Goal: Task Accomplishment & Management: Complete application form

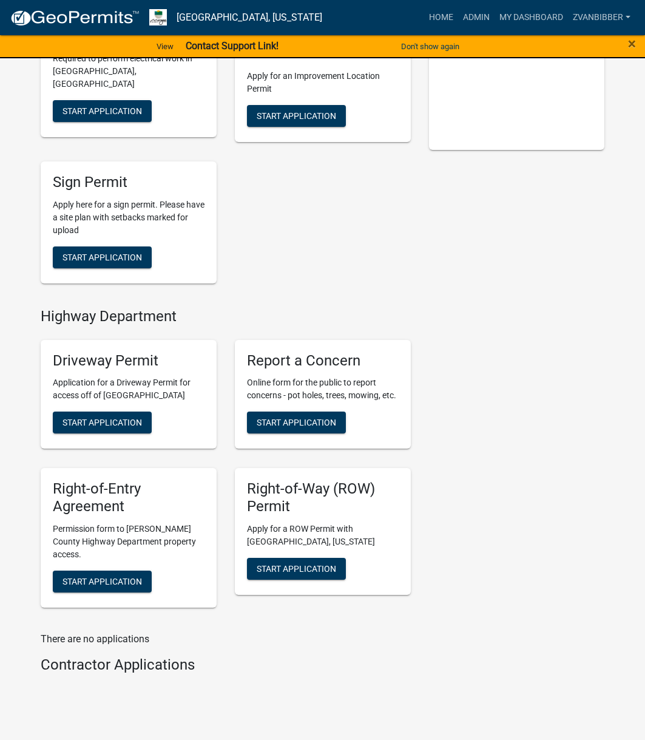
scroll to position [364, 0]
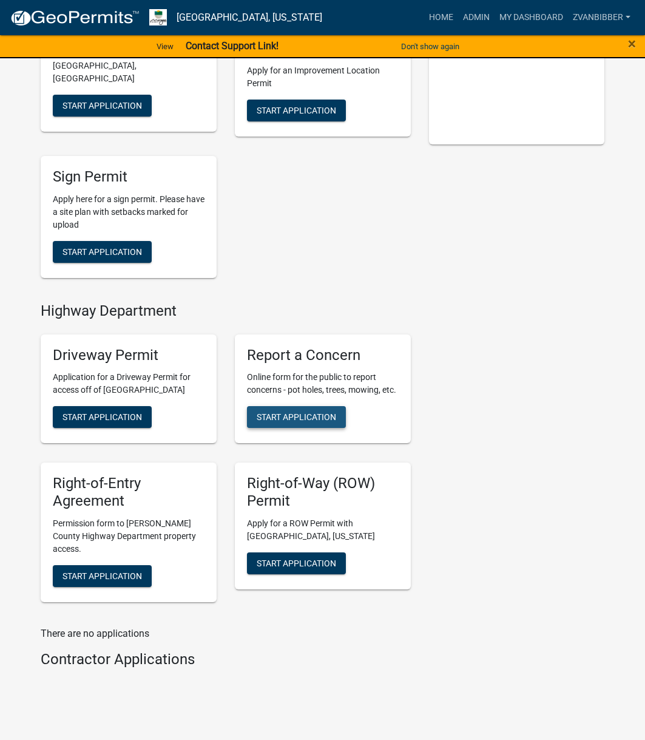
click at [323, 421] on span "Start Application" at bounding box center [297, 417] width 80 height 10
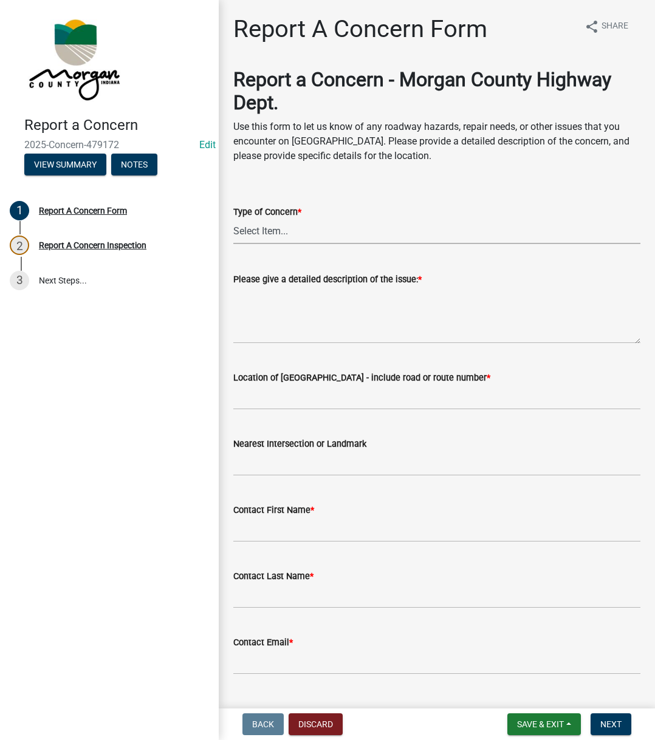
click at [340, 239] on select "Select Item... Pot Hole Patching Ditch Tree Sign Mowing Culvert Other" at bounding box center [436, 231] width 407 height 25
click at [233, 219] on select "Select Item... Pot Hole Patching Ditch Tree Sign Mowing Culvert Other" at bounding box center [436, 231] width 407 height 25
select select "4e8cd194-75cf-41f7-bca6-0f810dd08e04"
click at [295, 340] on textarea "Please give a detailed description of the issue: *" at bounding box center [436, 315] width 407 height 57
paste textarea "Pothole at [STREET_ADDRESS]"
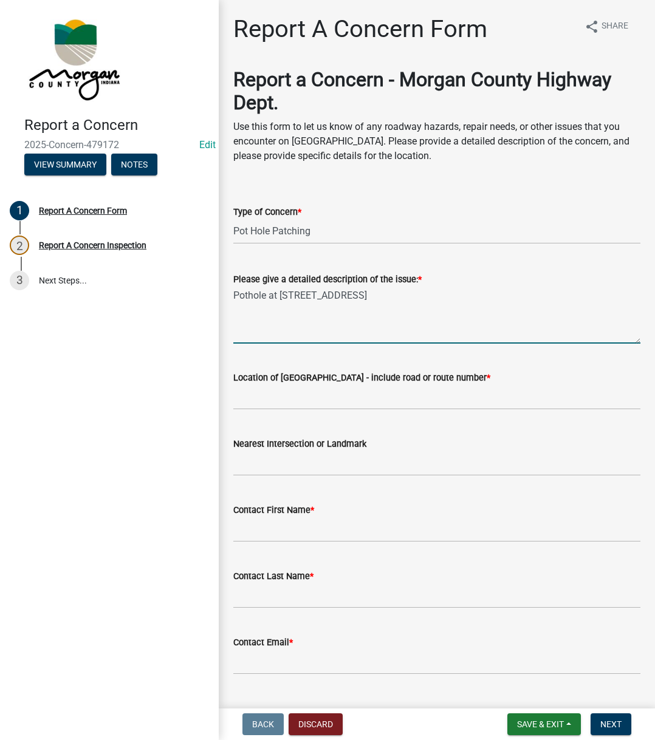
type textarea "Pothole at [STREET_ADDRESS]"
click at [302, 398] on input "Location of [GEOGRAPHIC_DATA] - include road or route number *" at bounding box center [436, 397] width 407 height 25
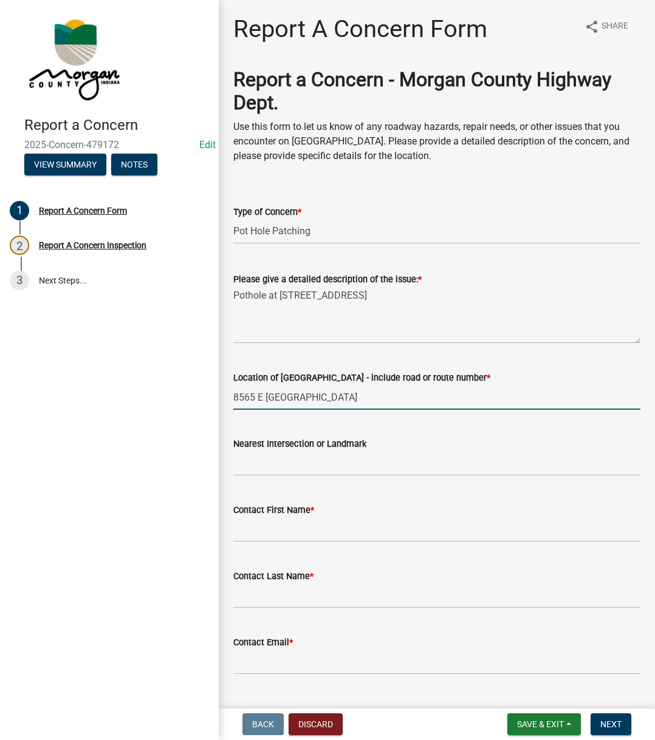
type input "8565 E [GEOGRAPHIC_DATA]"
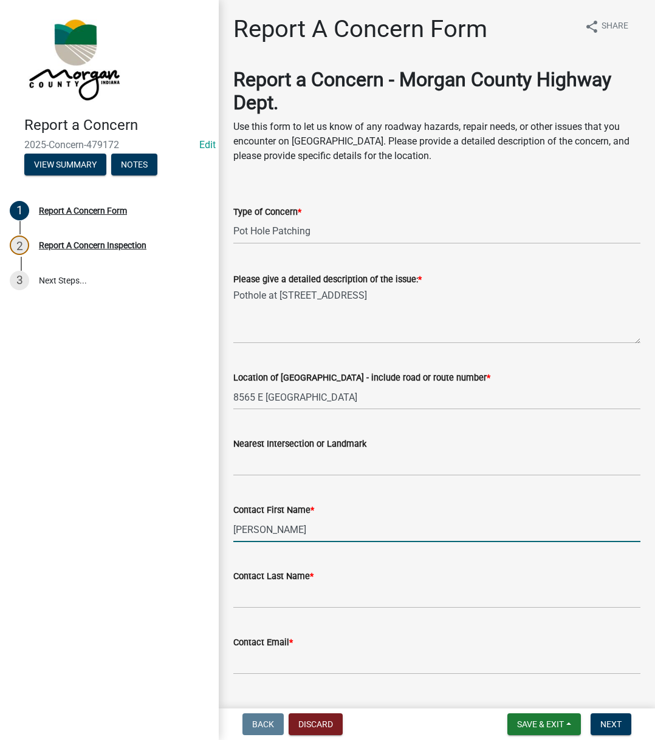
type input "[PERSON_NAME]"
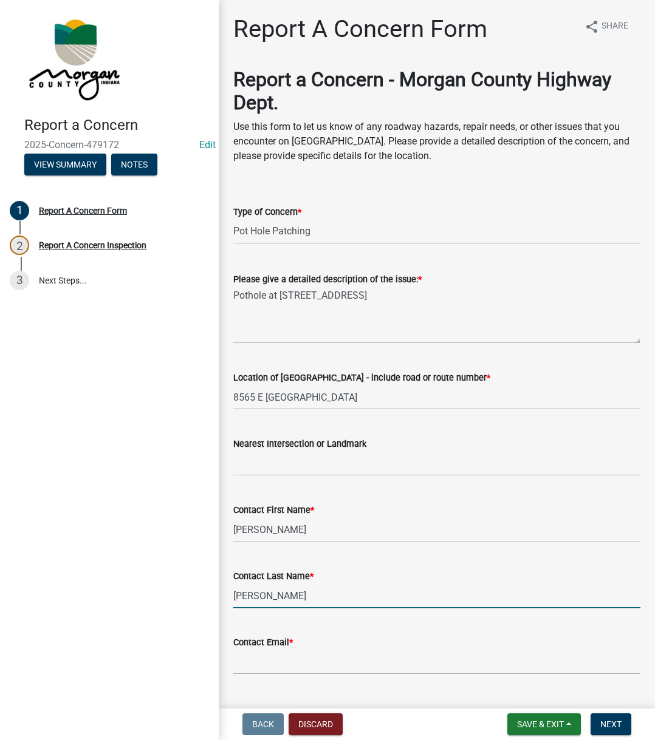
type input "[PERSON_NAME]"
type input "[EMAIL_ADDRESS][DOMAIN_NAME]"
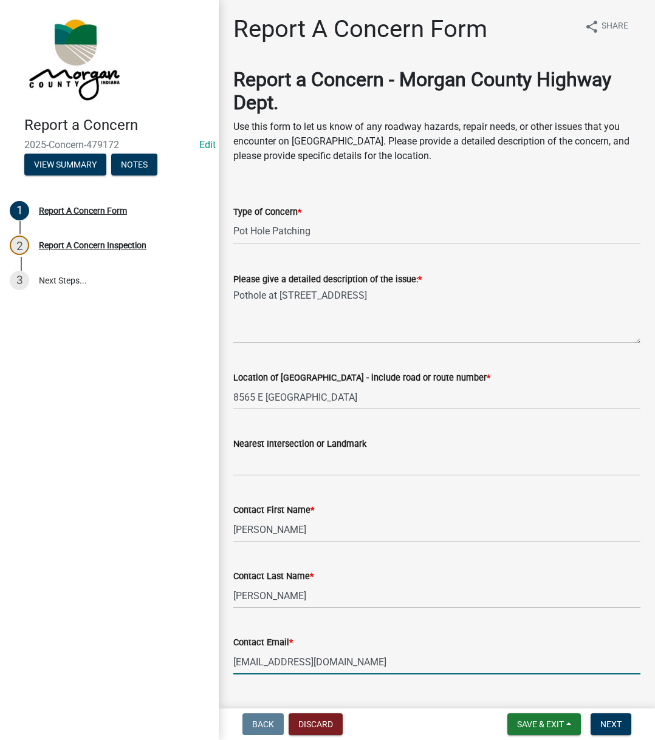
scroll to position [208, 0]
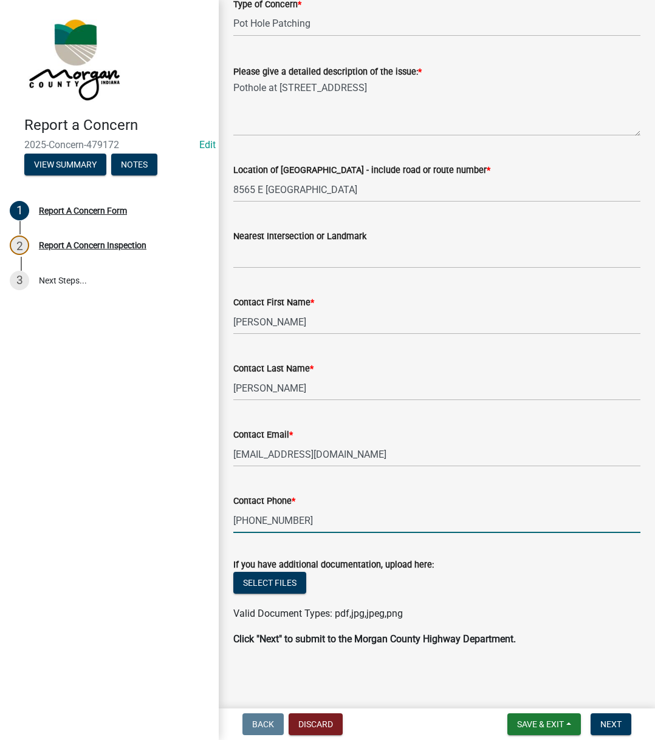
type input "[PHONE_NUMBER]"
click at [606, 720] on span "Next" at bounding box center [610, 725] width 21 height 10
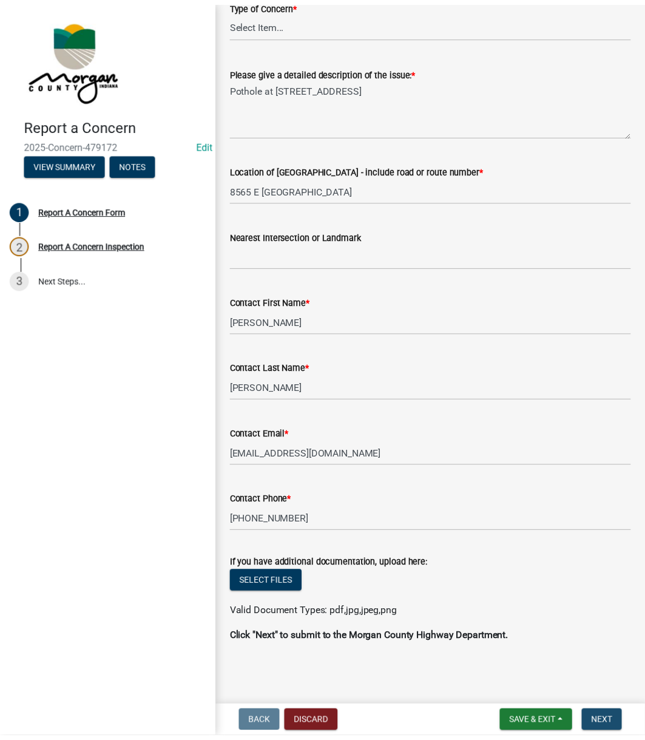
scroll to position [0, 0]
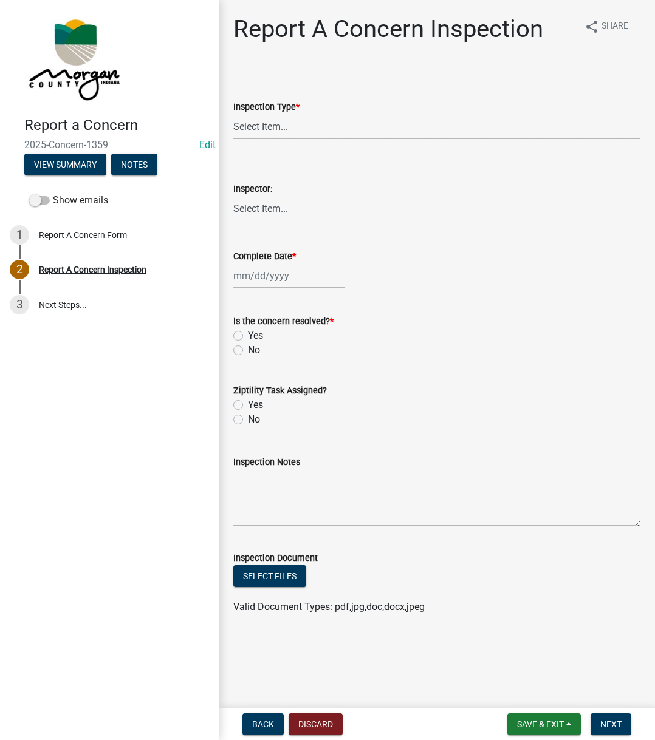
click at [289, 123] on select "Select Item... Pot Hole Patching Ditch Tree Sign Mowing Culvert Other" at bounding box center [436, 126] width 407 height 25
click at [233, 114] on select "Select Item... Pot Hole Patching Ditch Tree Sign Mowing Culvert Other" at bounding box center [436, 126] width 407 height 25
select select "4e8cd194-75cf-41f7-bca6-0f810dd08e04"
click at [267, 211] on select "Select Item... [PERSON_NAME] [PERSON_NAME] [PERSON_NAME] [PERSON_NAME] [PERSON_…" at bounding box center [436, 208] width 407 height 25
click at [233, 196] on select "Select Item... [PERSON_NAME] [PERSON_NAME] [PERSON_NAME] [PERSON_NAME] [PERSON_…" at bounding box center [436, 208] width 407 height 25
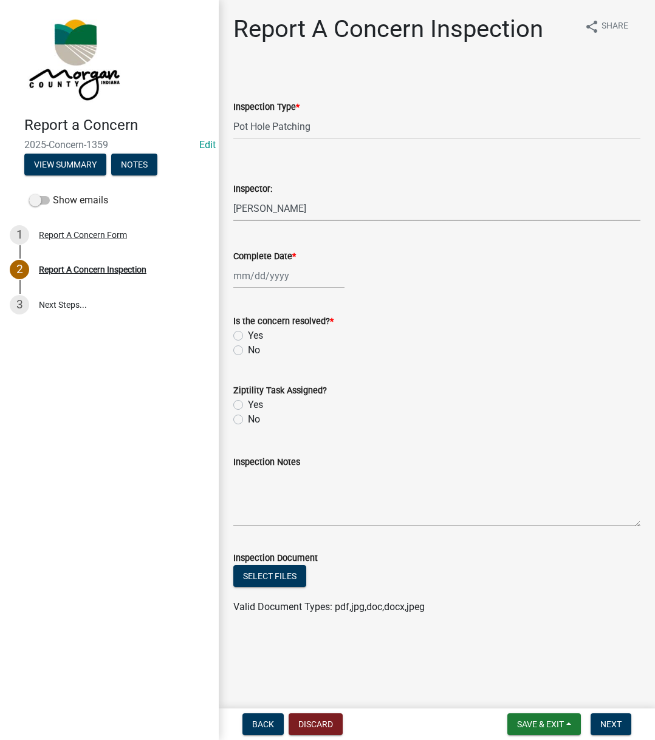
select select "742eb044-fc58-4034-b35e-1550e746fcda"
click at [274, 262] on div "Complete Date *" at bounding box center [436, 256] width 407 height 15
select select "9"
select select "2025"
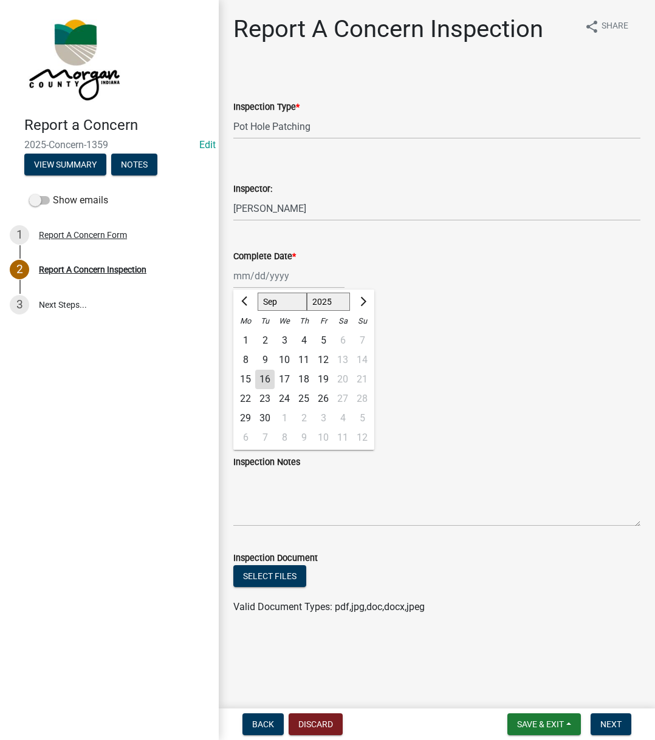
drag, startPoint x: 268, startPoint y: 277, endPoint x: 270, endPoint y: 290, distance: 12.9
click at [268, 277] on div "[PERSON_NAME] Feb Mar Apr [PERSON_NAME][DATE] Oct Nov [DATE] 1526 1527 1528 152…" at bounding box center [288, 276] width 111 height 25
click at [266, 385] on div "16" at bounding box center [264, 379] width 19 height 19
type input "[DATE]"
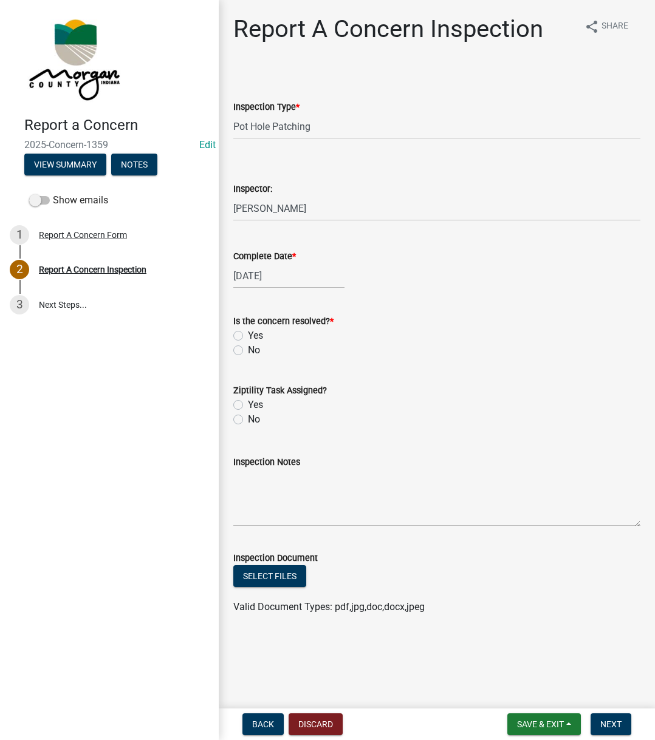
click at [248, 335] on label "Yes" at bounding box center [255, 335] width 15 height 15
click at [248, 335] on input "Yes" at bounding box center [252, 332] width 8 height 8
radio input "true"
click at [248, 419] on label "No" at bounding box center [254, 419] width 12 height 15
click at [248, 419] on input "No" at bounding box center [252, 416] width 8 height 8
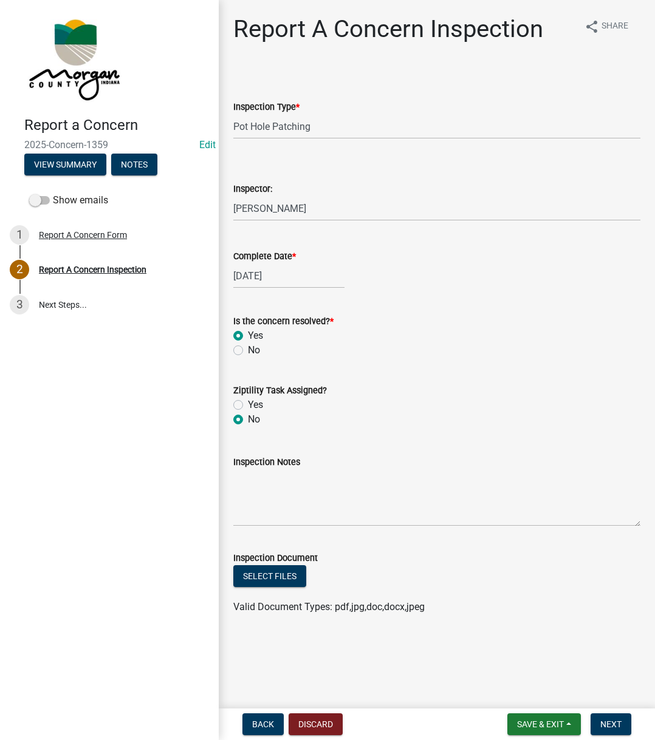
radio input "true"
click at [248, 404] on label "Yes" at bounding box center [255, 405] width 15 height 15
click at [248, 404] on input "Yes" at bounding box center [252, 402] width 8 height 8
radio input "true"
click at [266, 485] on textarea "Inspection Notes" at bounding box center [436, 497] width 407 height 57
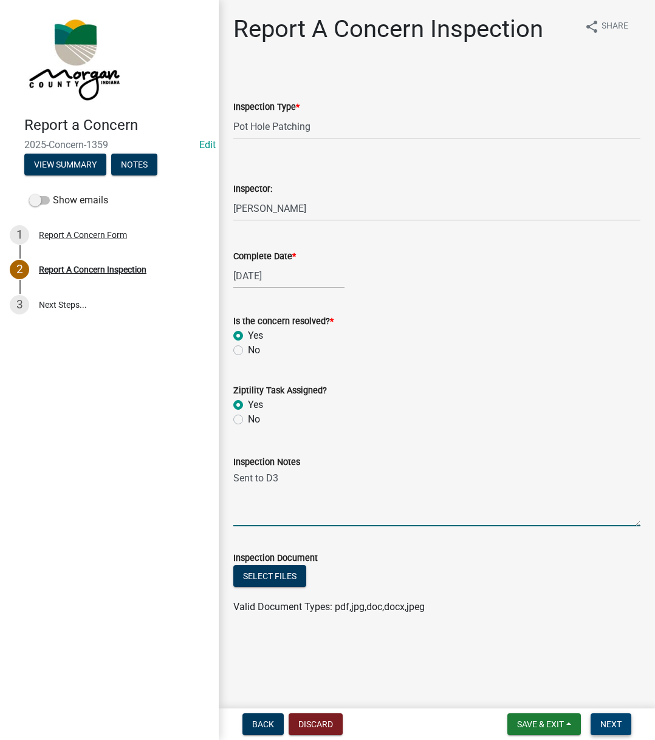
type textarea "Sent to D3"
click at [616, 729] on span "Next" at bounding box center [610, 725] width 21 height 10
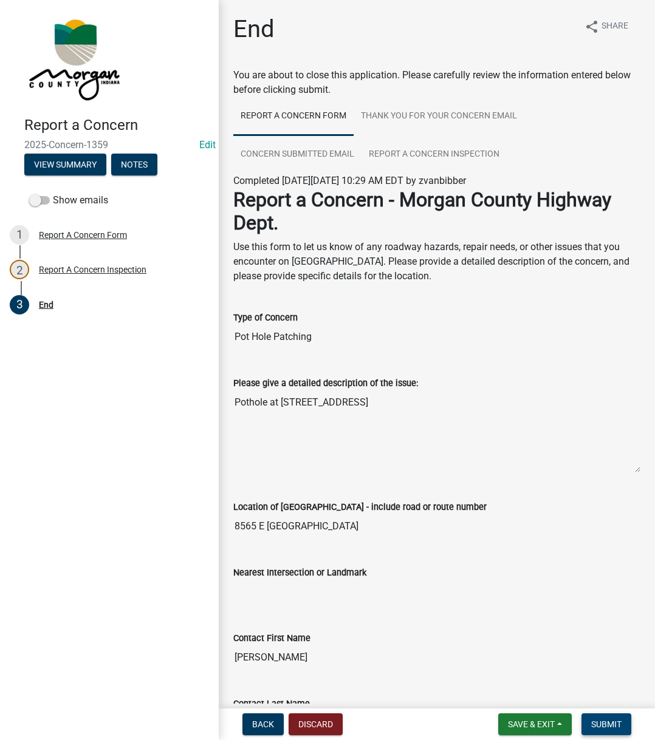
click at [616, 729] on span "Submit" at bounding box center [606, 725] width 30 height 10
